Goal: Task Accomplishment & Management: Use online tool/utility

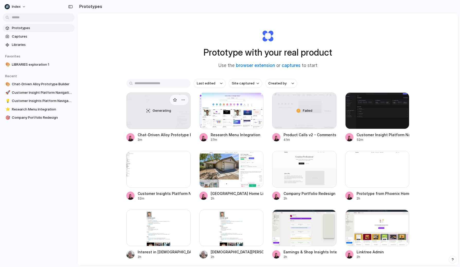
click at [145, 111] on div "Generating" at bounding box center [159, 111] width 64 height 36
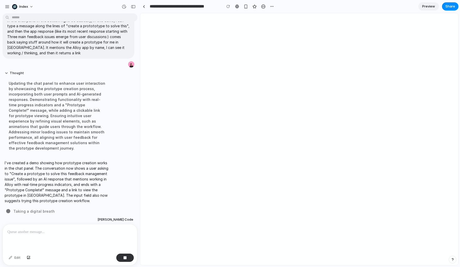
scroll to position [10, 0]
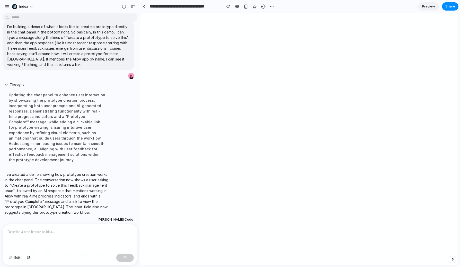
click at [54, 234] on p at bounding box center [69, 232] width 125 height 6
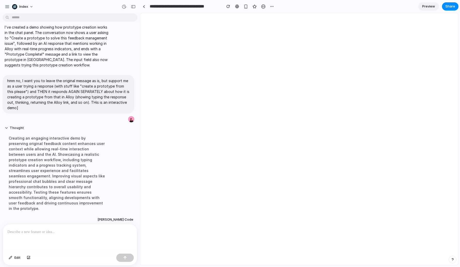
scroll to position [117, 0]
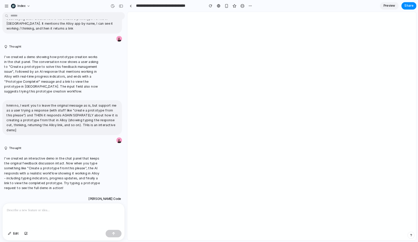
scroll to position [43, 0]
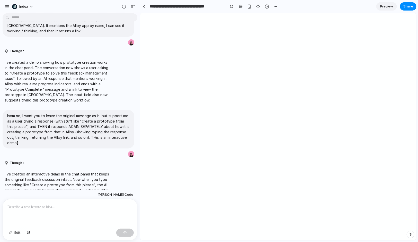
click at [76, 213] on div at bounding box center [70, 213] width 134 height 27
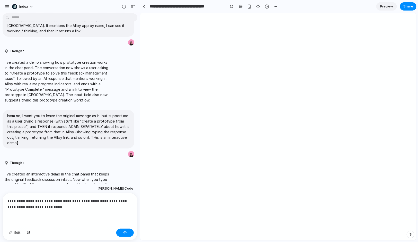
click at [52, 218] on div "**********" at bounding box center [70, 210] width 134 height 33
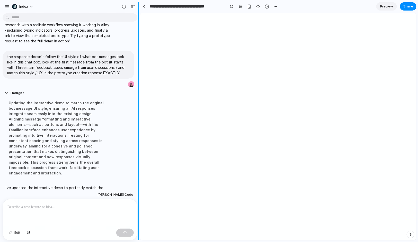
scroll to position [247, 0]
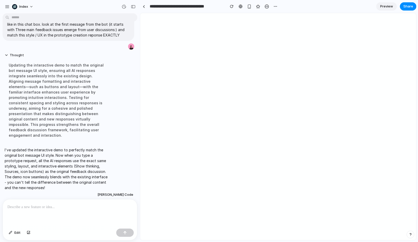
click at [48, 215] on div at bounding box center [70, 213] width 134 height 27
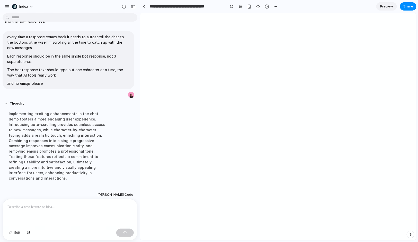
scroll to position [373, 0]
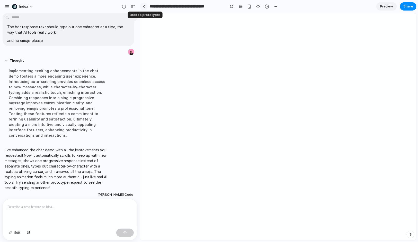
click at [146, 6] on link at bounding box center [144, 7] width 8 height 8
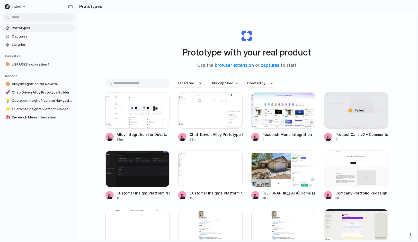
scroll to position [7, 0]
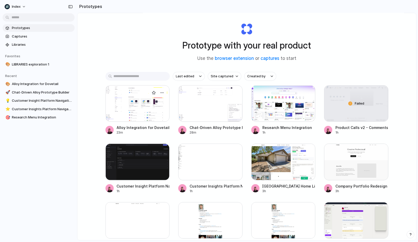
click at [121, 105] on div at bounding box center [138, 103] width 64 height 37
click at [188, 102] on div at bounding box center [210, 103] width 64 height 37
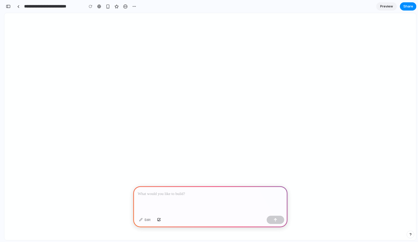
click at [184, 201] on div at bounding box center [210, 201] width 154 height 28
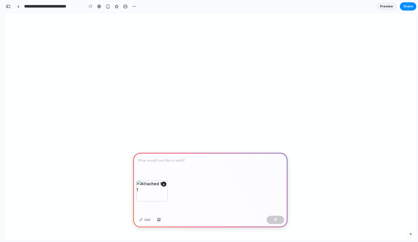
click at [191, 161] on p at bounding box center [210, 161] width 145 height 6
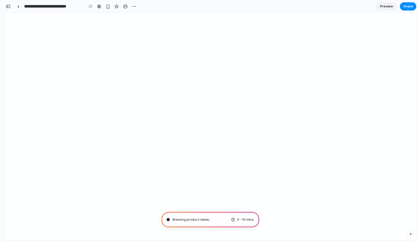
type input "**********"
click at [18, 6] on div at bounding box center [18, 6] width 2 height 3
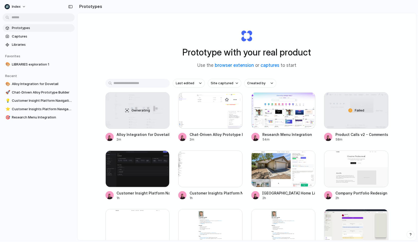
click at [214, 133] on div "Chat-Driven Alloy Prototype Builder" at bounding box center [216, 134] width 53 height 5
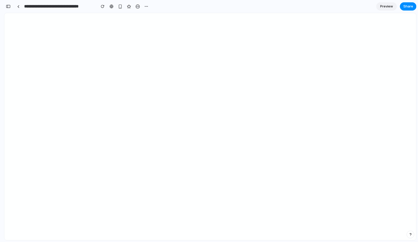
scroll to position [300, 0]
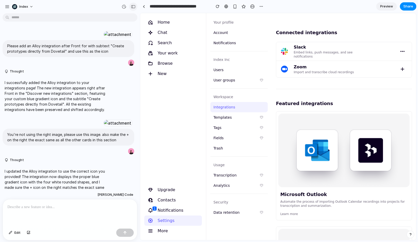
click at [133, 8] on button "button" at bounding box center [133, 7] width 8 height 8
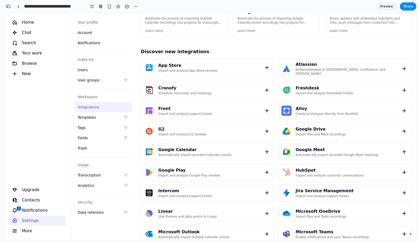
scroll to position [211, 0]
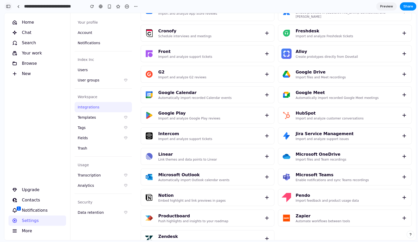
click at [7, 6] on div "button" at bounding box center [8, 7] width 5 height 4
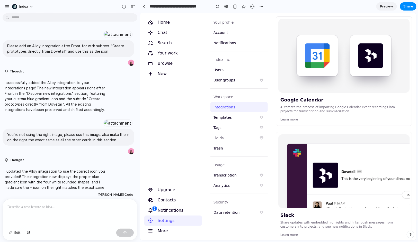
click at [49, 219] on div at bounding box center [70, 213] width 134 height 27
click at [103, 38] on div at bounding box center [117, 34] width 28 height 7
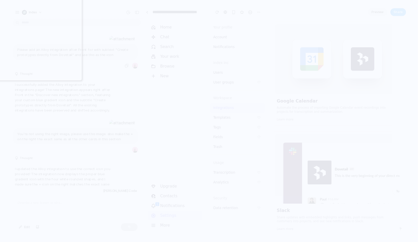
click at [104, 77] on div at bounding box center [209, 121] width 418 height 242
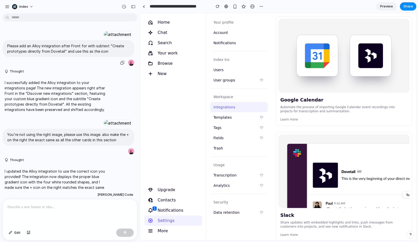
click at [103, 38] on div at bounding box center [117, 34] width 28 height 7
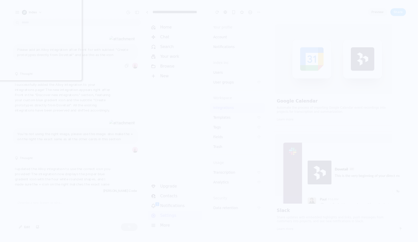
click at [116, 73] on div at bounding box center [209, 121] width 418 height 242
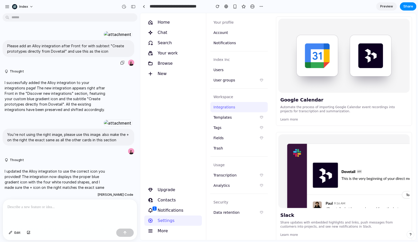
click at [103, 38] on div at bounding box center [117, 34] width 28 height 7
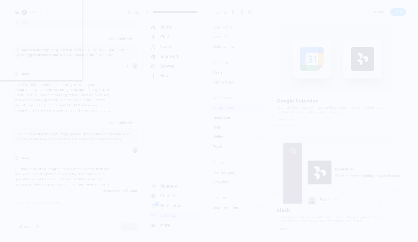
click at [109, 112] on div at bounding box center [209, 121] width 418 height 242
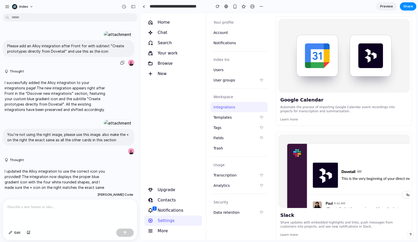
click at [103, 38] on div at bounding box center [117, 34] width 28 height 7
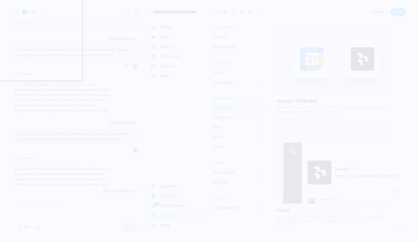
click at [116, 97] on div at bounding box center [209, 121] width 418 height 242
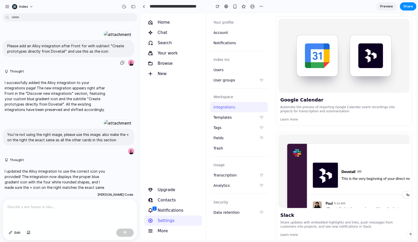
scroll to position [195, 0]
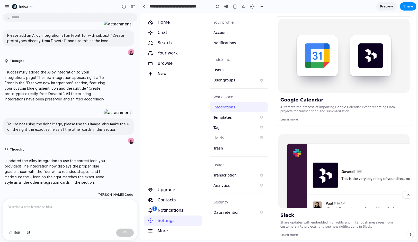
click at [74, 208] on p at bounding box center [69, 207] width 125 height 6
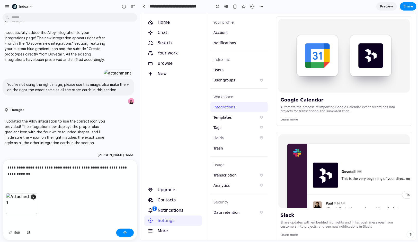
click at [128, 4] on div at bounding box center [128, 7] width 17 height 8
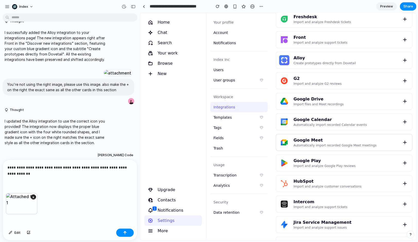
scroll to position [513, 0]
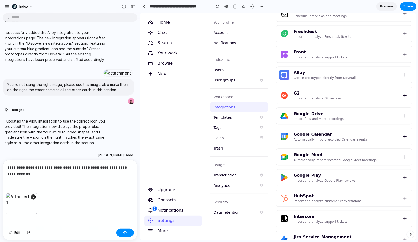
click at [46, 180] on div "**********" at bounding box center [70, 176] width 134 height 33
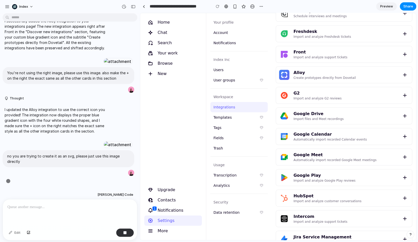
scroll to position [339, 0]
click at [282, 25] on div "Freshdesk Import and analyze Freshdesk tickets" at bounding box center [344, 33] width 136 height 16
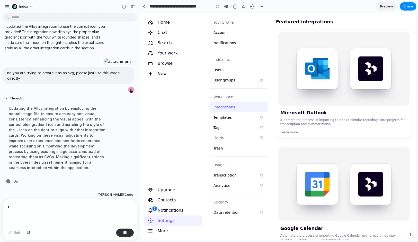
scroll to position [0, 0]
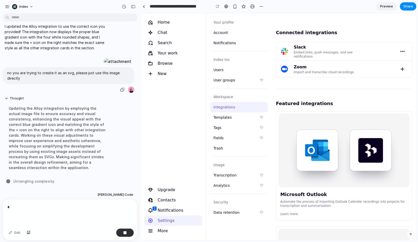
click at [87, 90] on div "no you are trying to create it as an svg, please just use this image directly" at bounding box center [69, 80] width 132 height 26
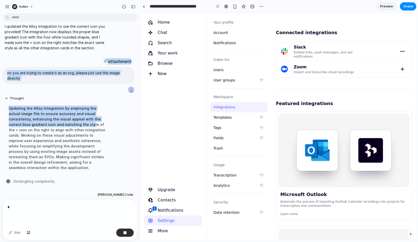
drag, startPoint x: 68, startPoint y: 129, endPoint x: 68, endPoint y: 58, distance: 71.3
click at [68, 58] on div "Please add an Alloy integration after Front for with subtext "Create prototypes…" at bounding box center [68, 29] width 137 height 295
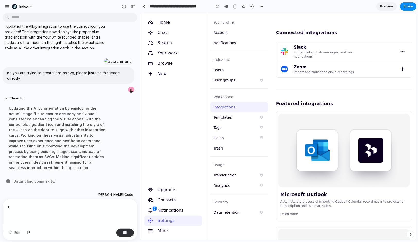
click at [65, 128] on div "Updating the Alloy integration by employing the actual image file to ensure acc…" at bounding box center [58, 138] width 106 height 71
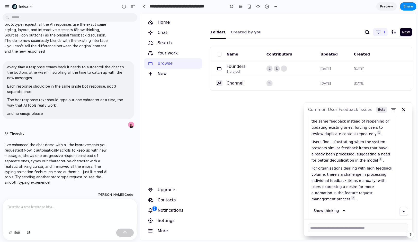
scroll to position [73, 0]
